Goal: Transaction & Acquisition: Download file/media

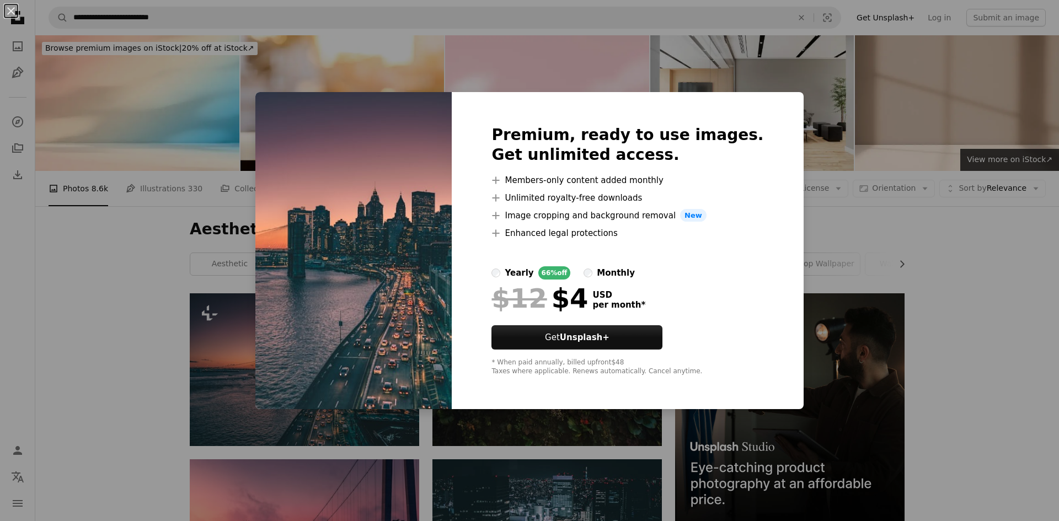
click at [813, 223] on div "An X shape Premium, ready to use images. Get unlimited access. A plus sign Memb…" at bounding box center [529, 260] width 1059 height 521
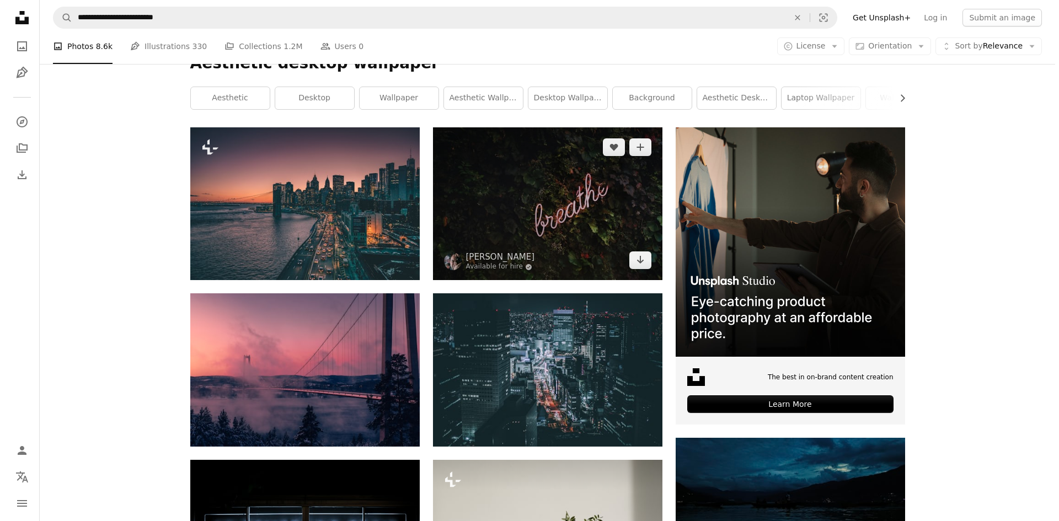
scroll to position [165, 0]
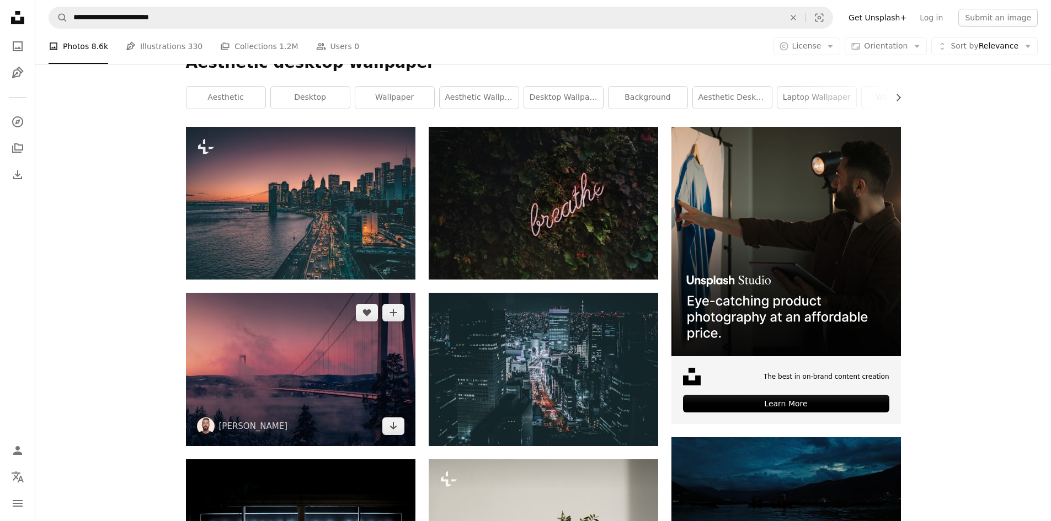
click at [201, 387] on img at bounding box center [300, 369] width 229 height 153
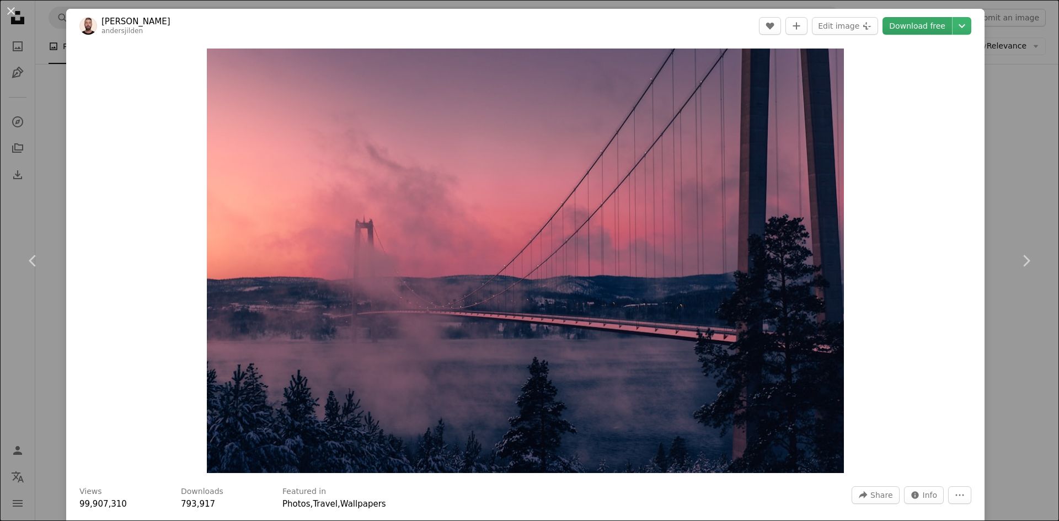
click at [914, 23] on link "Download free" at bounding box center [918, 26] width 70 height 18
